Goal: Use online tool/utility

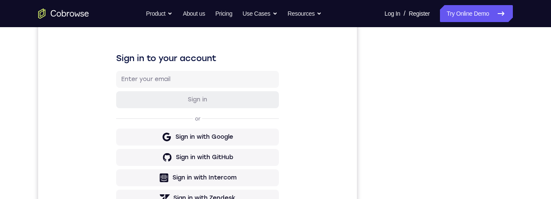
scroll to position [90, 0]
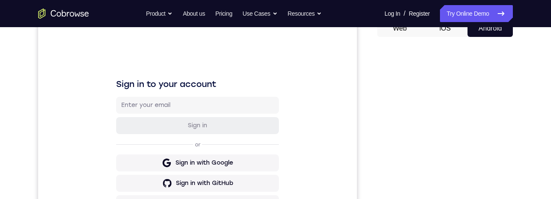
click at [293, 27] on nav "Go back Powerful, Flexible and Trustworthy. Avoid all extra friction for both A…" at bounding box center [275, 13] width 551 height 27
click at [268, 69] on div "Sign in to your account Sign in or Sign in with Google Sign in with GitHub Sign…" at bounding box center [197, 162] width 318 height 284
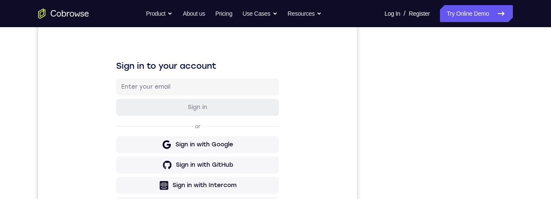
scroll to position [106, 0]
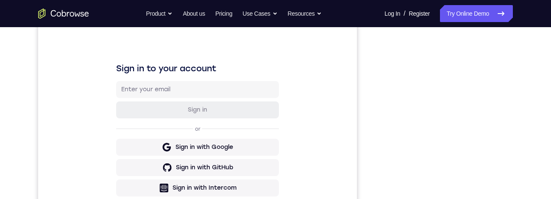
click at [260, 123] on div "Sign in or Sign in with Google Sign in with GitHub Sign in with Intercom Sign i…" at bounding box center [197, 149] width 163 height 136
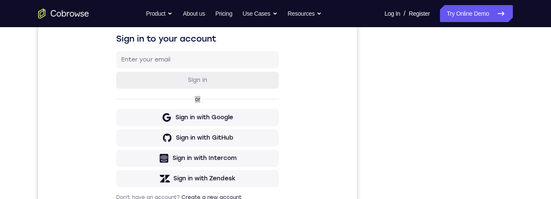
click at [533, 108] on div "Your Support Agent Your Customer Web iOS Android Next Steps We’d be happy to gi…" at bounding box center [275, 171] width 542 height 559
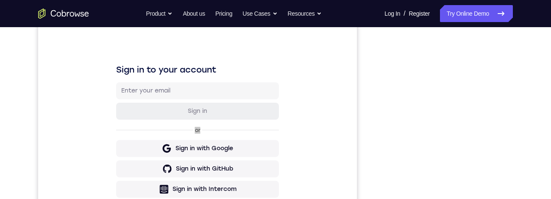
scroll to position [0, 0]
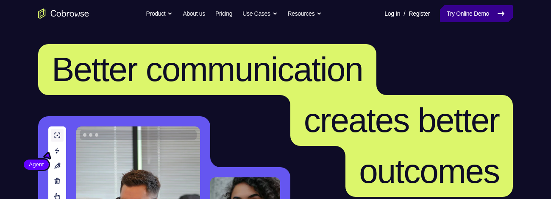
click at [465, 8] on link "Try Online Demo" at bounding box center [476, 13] width 73 height 17
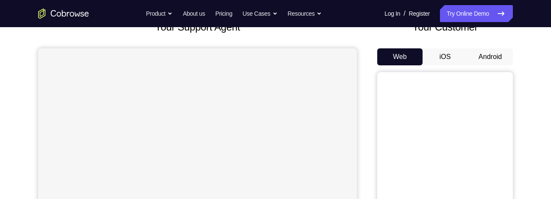
scroll to position [62, 0]
click at [494, 55] on button "Android" at bounding box center [489, 56] width 45 height 17
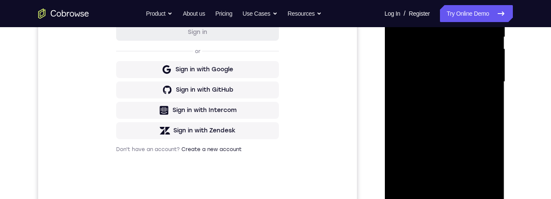
scroll to position [201, 0]
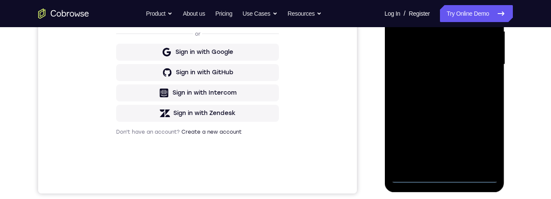
click at [446, 174] on div at bounding box center [443, 64] width 107 height 237
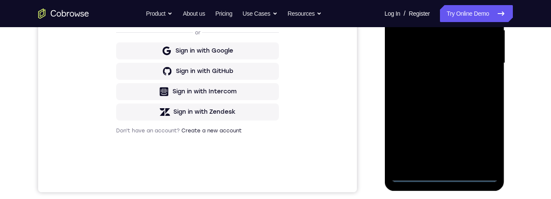
click at [482, 140] on div at bounding box center [443, 63] width 107 height 237
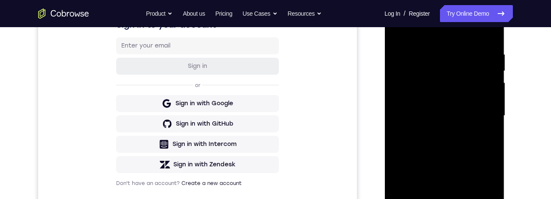
scroll to position [144, 0]
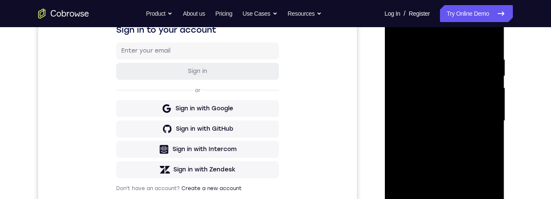
click at [461, 39] on div at bounding box center [443, 120] width 107 height 237
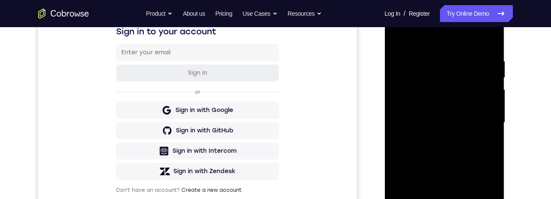
click at [486, 120] on div at bounding box center [443, 122] width 107 height 237
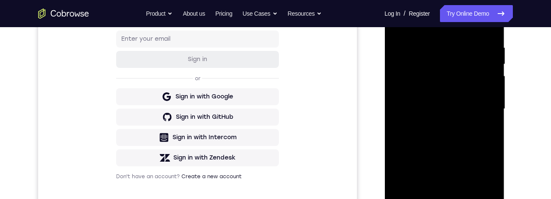
click at [437, 125] on div at bounding box center [443, 108] width 107 height 237
click at [461, 100] on div at bounding box center [443, 108] width 107 height 237
click at [442, 91] on div at bounding box center [443, 108] width 107 height 237
click at [482, 111] on div at bounding box center [443, 108] width 107 height 237
click at [476, 140] on div at bounding box center [443, 108] width 107 height 237
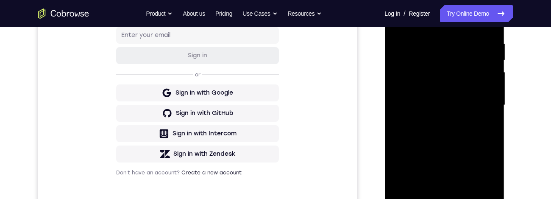
scroll to position [161, 0]
click at [472, 139] on div at bounding box center [443, 104] width 107 height 237
click at [494, 113] on div at bounding box center [443, 104] width 107 height 237
click at [493, 115] on div at bounding box center [443, 104] width 107 height 237
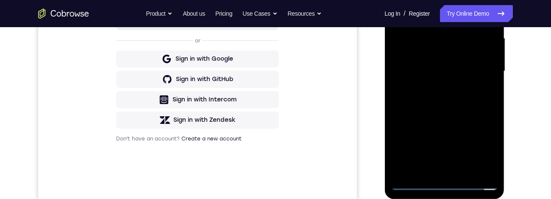
scroll to position [196, 0]
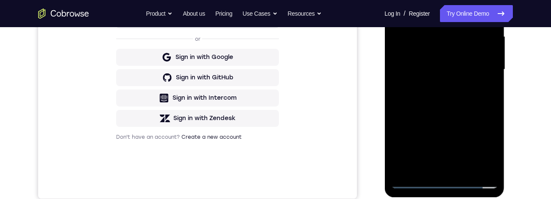
click at [496, 78] on div at bounding box center [443, 69] width 107 height 237
click at [493, 76] on div at bounding box center [443, 69] width 107 height 237
click at [496, 79] on div at bounding box center [443, 69] width 107 height 237
click at [496, 77] on div at bounding box center [443, 69] width 107 height 237
click at [493, 82] on div at bounding box center [443, 69] width 107 height 237
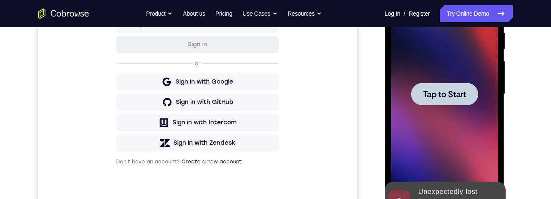
scroll to position [76, 0]
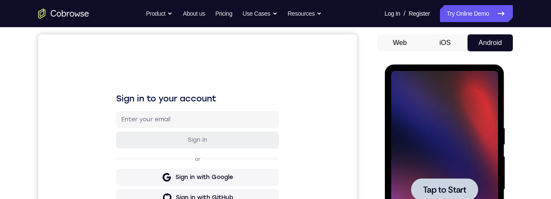
click at [445, 44] on button "iOS" at bounding box center [444, 42] width 45 height 17
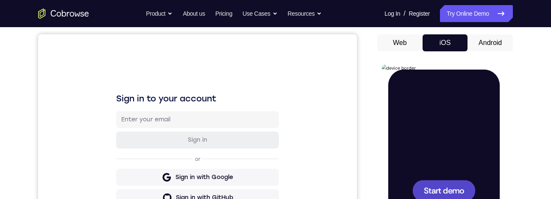
scroll to position [138, 0]
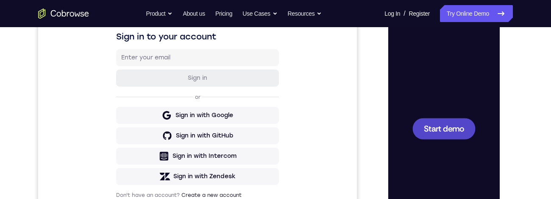
click at [454, 127] on span "Start demo" at bounding box center [444, 128] width 40 height 8
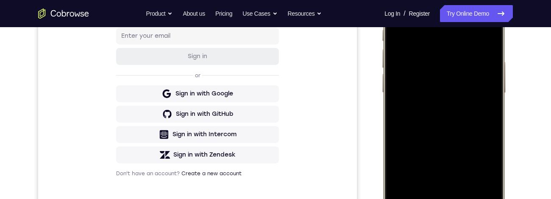
scroll to position [119, 0]
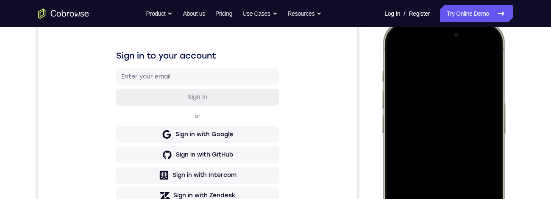
click at [488, 50] on div at bounding box center [443, 147] width 111 height 242
click at [434, 94] on div at bounding box center [443, 147] width 111 height 242
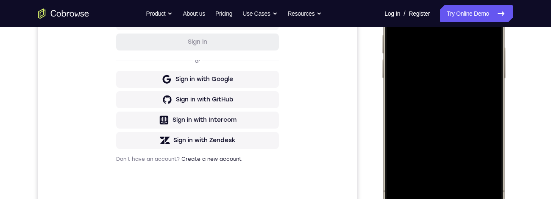
scroll to position [175, 0]
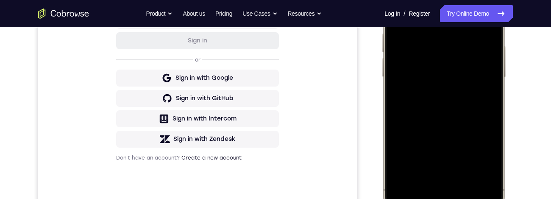
click at [460, 182] on div at bounding box center [443, 91] width 111 height 242
click at [406, 56] on div at bounding box center [443, 91] width 111 height 242
click at [434, 105] on div at bounding box center [443, 91] width 111 height 242
click at [461, 54] on div at bounding box center [443, 91] width 111 height 242
click at [437, 74] on div at bounding box center [443, 91] width 111 height 242
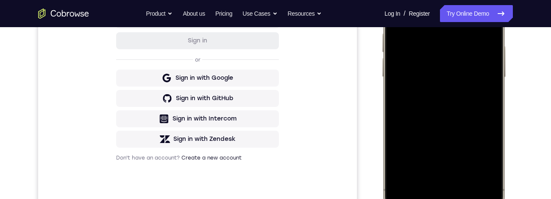
click at [476, 94] on div at bounding box center [443, 91] width 111 height 242
click at [14, 136] on div "Your Support Agent Your Customer Web iOS Android Next Steps We’d be happy to gi…" at bounding box center [275, 131] width 542 height 559
click at [476, 102] on div at bounding box center [443, 91] width 111 height 242
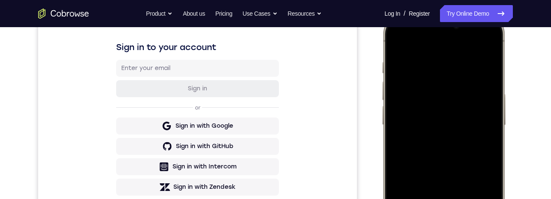
click at [471, 107] on div at bounding box center [443, 139] width 111 height 242
click at [474, 128] on div at bounding box center [443, 139] width 111 height 242
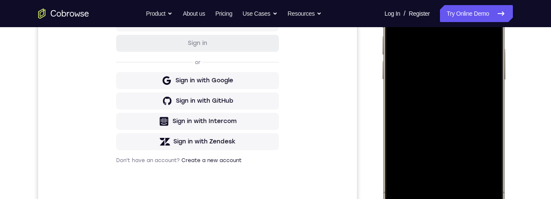
scroll to position [147, 0]
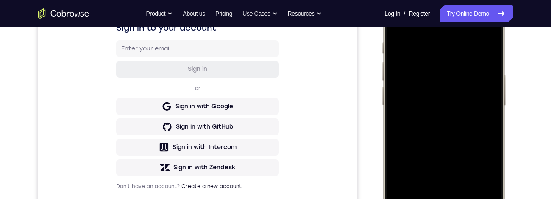
click at [479, 161] on div at bounding box center [443, 119] width 111 height 242
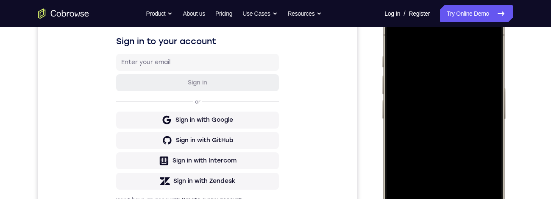
click at [465, 56] on div at bounding box center [443, 133] width 111 height 242
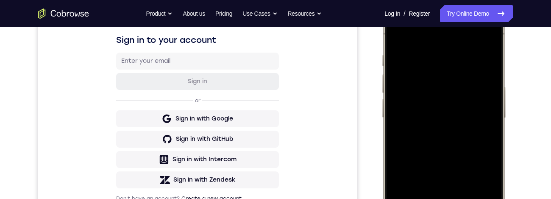
scroll to position [134, 0]
click at [489, 131] on div at bounding box center [443, 132] width 111 height 242
click at [486, 40] on div at bounding box center [443, 132] width 111 height 242
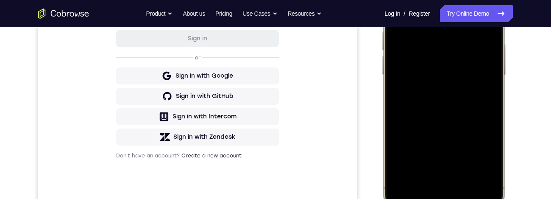
scroll to position [181, 0]
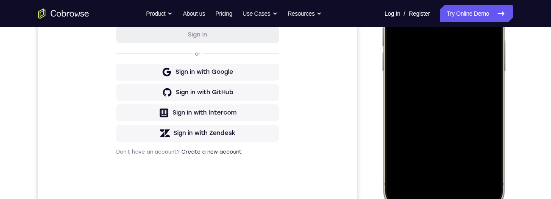
click at [469, 162] on div at bounding box center [443, 85] width 111 height 242
click at [433, 107] on div at bounding box center [443, 85] width 111 height 242
click at [424, 154] on div at bounding box center [443, 85] width 111 height 242
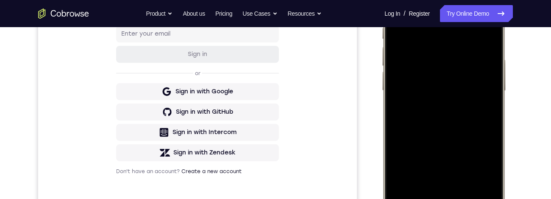
scroll to position [191, 0]
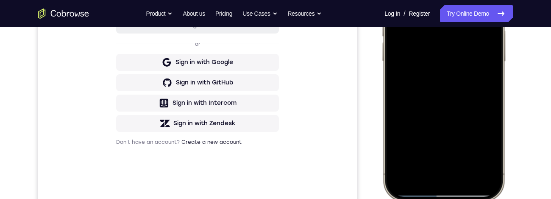
click at [490, 144] on div at bounding box center [443, 75] width 111 height 242
click at [487, 151] on div at bounding box center [443, 75] width 111 height 242
click at [489, 146] on div at bounding box center [443, 75] width 111 height 242
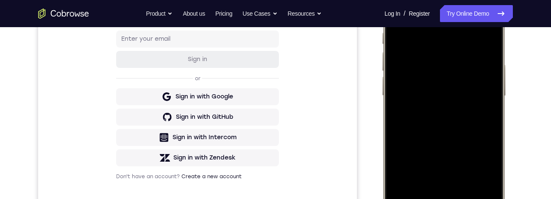
scroll to position [181, 0]
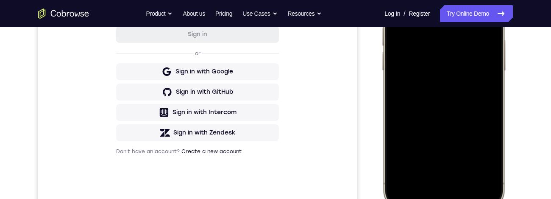
click at [487, 136] on div at bounding box center [443, 85] width 111 height 242
click at [465, 136] on div at bounding box center [443, 85] width 111 height 242
click at [462, 135] on div at bounding box center [443, 85] width 111 height 242
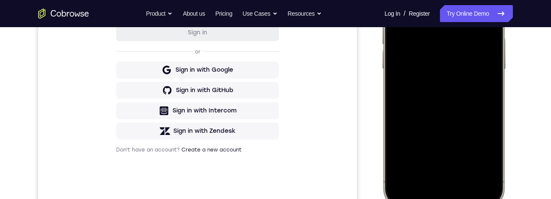
click at [460, 122] on div at bounding box center [443, 83] width 111 height 242
click at [493, 137] on div at bounding box center [443, 83] width 111 height 242
click at [445, 108] on div at bounding box center [443, 83] width 111 height 242
click at [488, 132] on div at bounding box center [443, 83] width 111 height 242
click at [462, 133] on div at bounding box center [443, 83] width 111 height 242
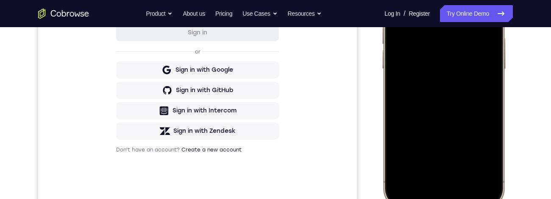
click at [454, 121] on div at bounding box center [443, 83] width 111 height 242
click at [462, 56] on div at bounding box center [443, 83] width 111 height 242
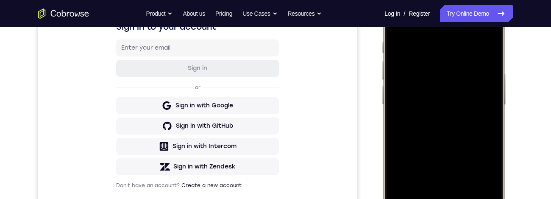
scroll to position [111, 0]
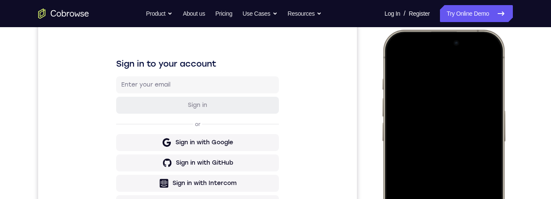
click at [399, 58] on div at bounding box center [443, 155] width 111 height 242
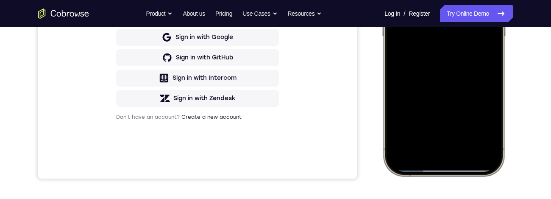
scroll to position [158, 0]
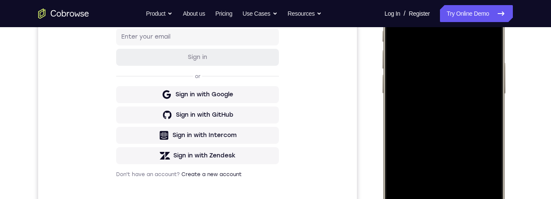
click at [464, 108] on div at bounding box center [443, 107] width 111 height 242
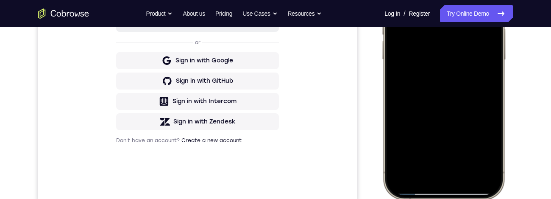
scroll to position [131, 0]
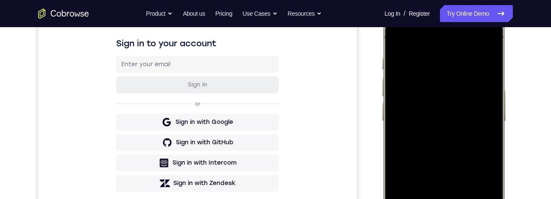
click at [400, 39] on div at bounding box center [443, 135] width 111 height 242
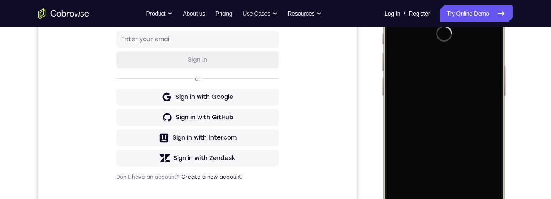
scroll to position [114, 0]
